Goal: Transaction & Acquisition: Purchase product/service

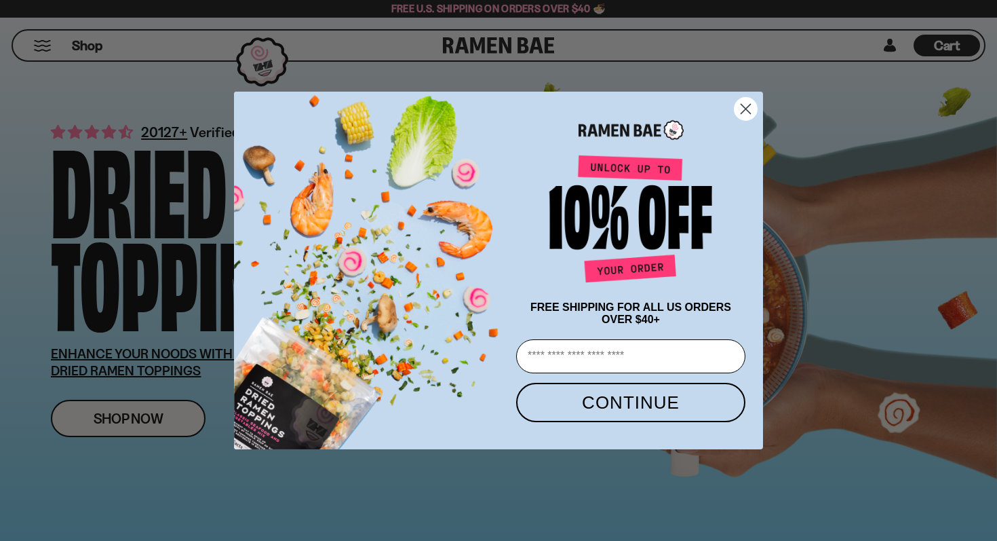
scroll to position [360, 0]
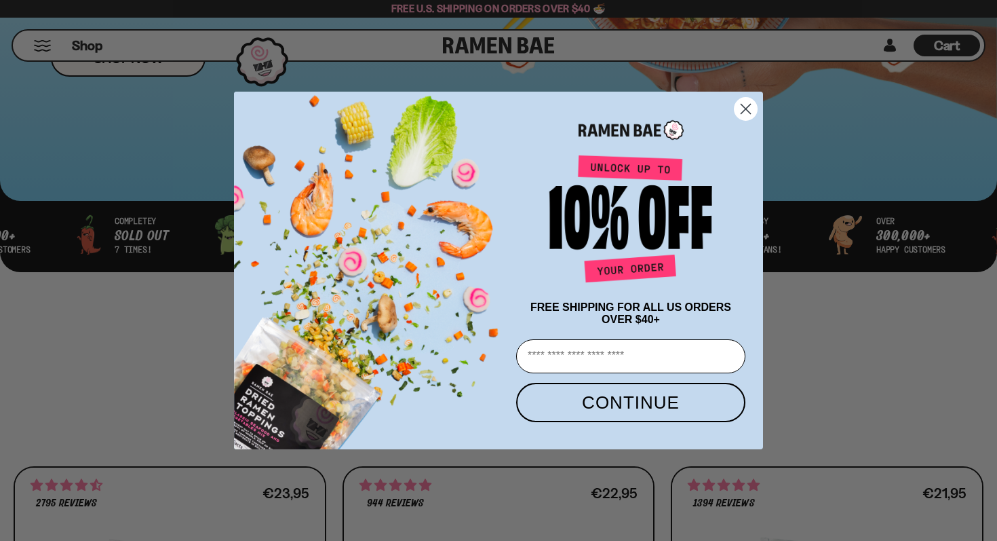
click at [746, 105] on icon "Close dialog" at bounding box center [745, 108] width 9 height 9
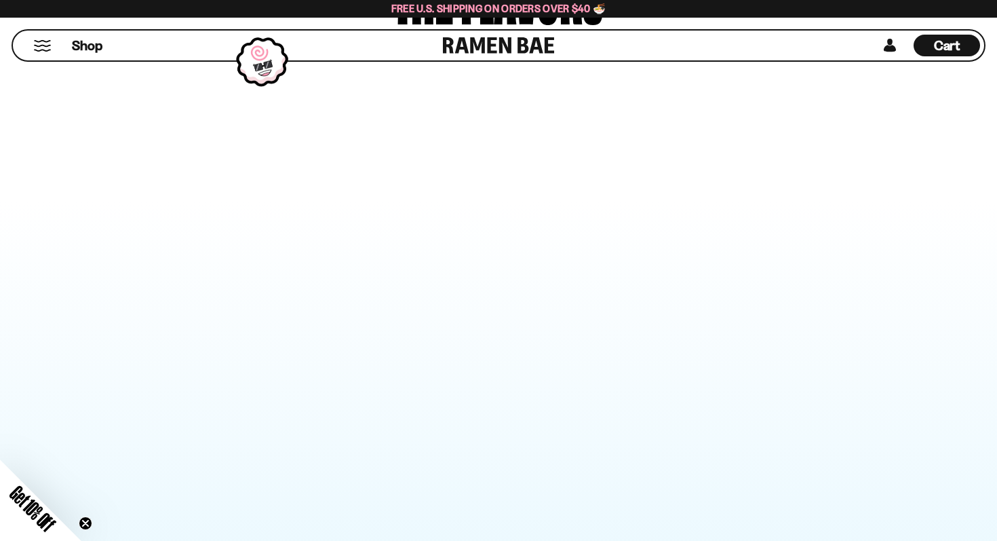
scroll to position [0, 0]
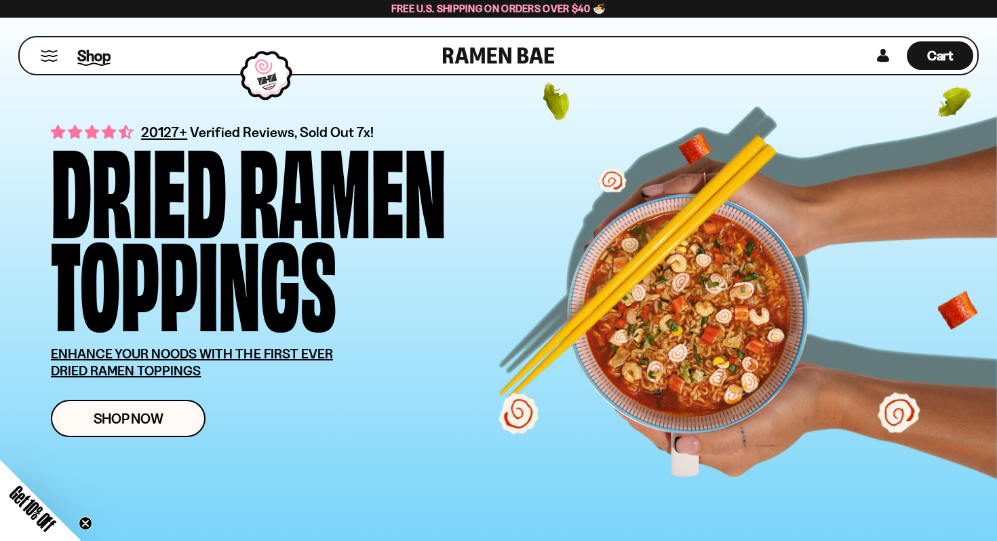
click at [90, 61] on span "Shop" at bounding box center [93, 55] width 33 height 20
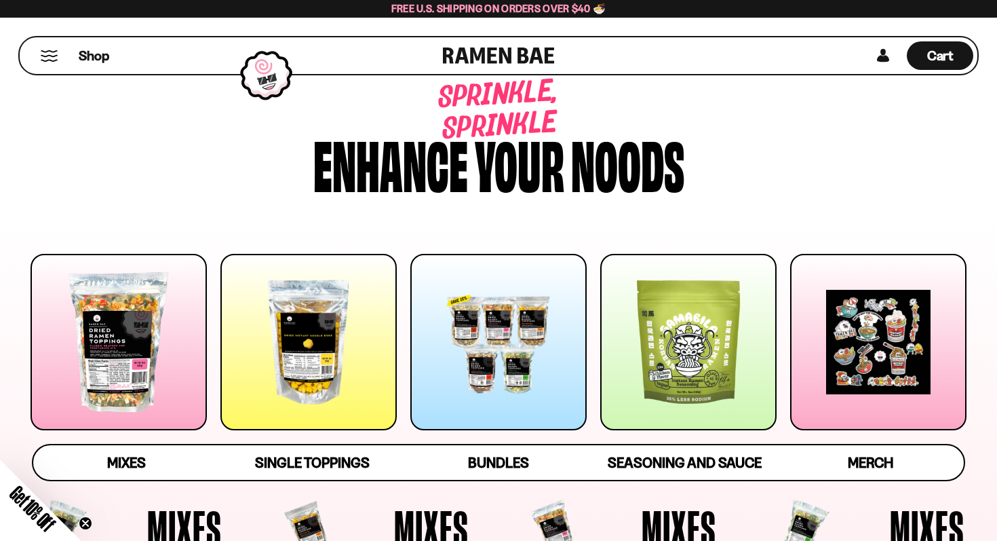
click at [471, 53] on link at bounding box center [499, 55] width 112 height 37
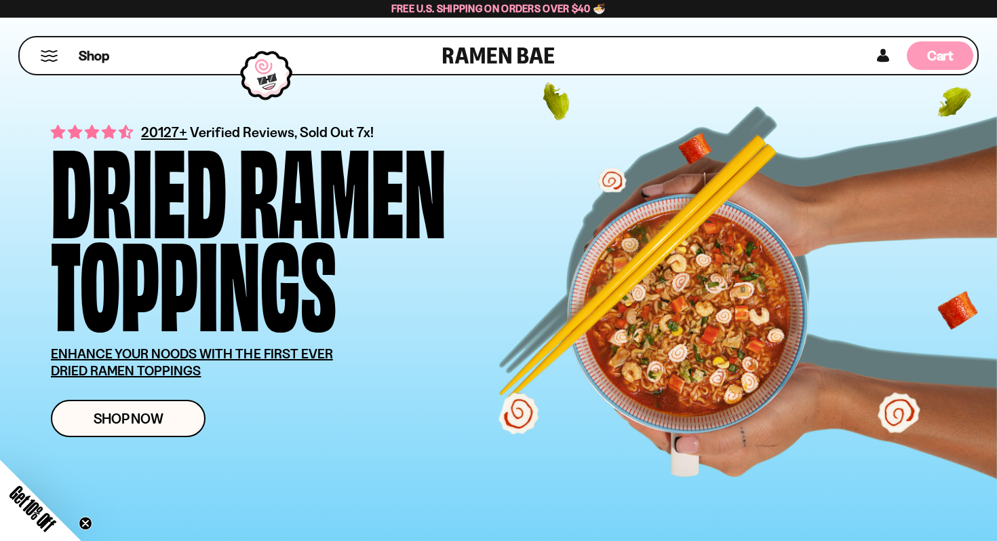
click at [923, 56] on div "Cart D0381C2F-513E-4F90-8A41-6F0A75DCBAAA" at bounding box center [940, 55] width 66 height 28
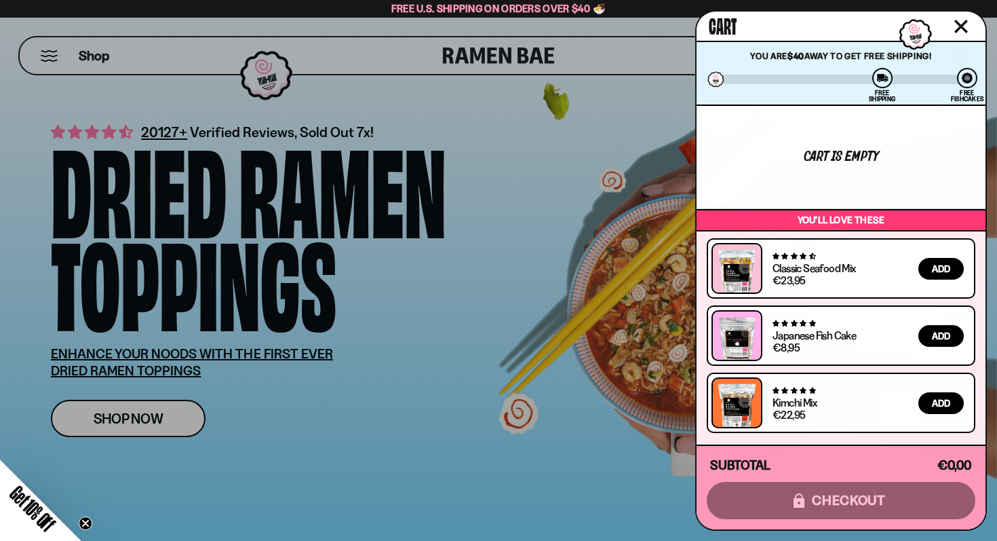
click at [541, 195] on div at bounding box center [498, 270] width 997 height 541
